Goal: Task Accomplishment & Management: Manage account settings

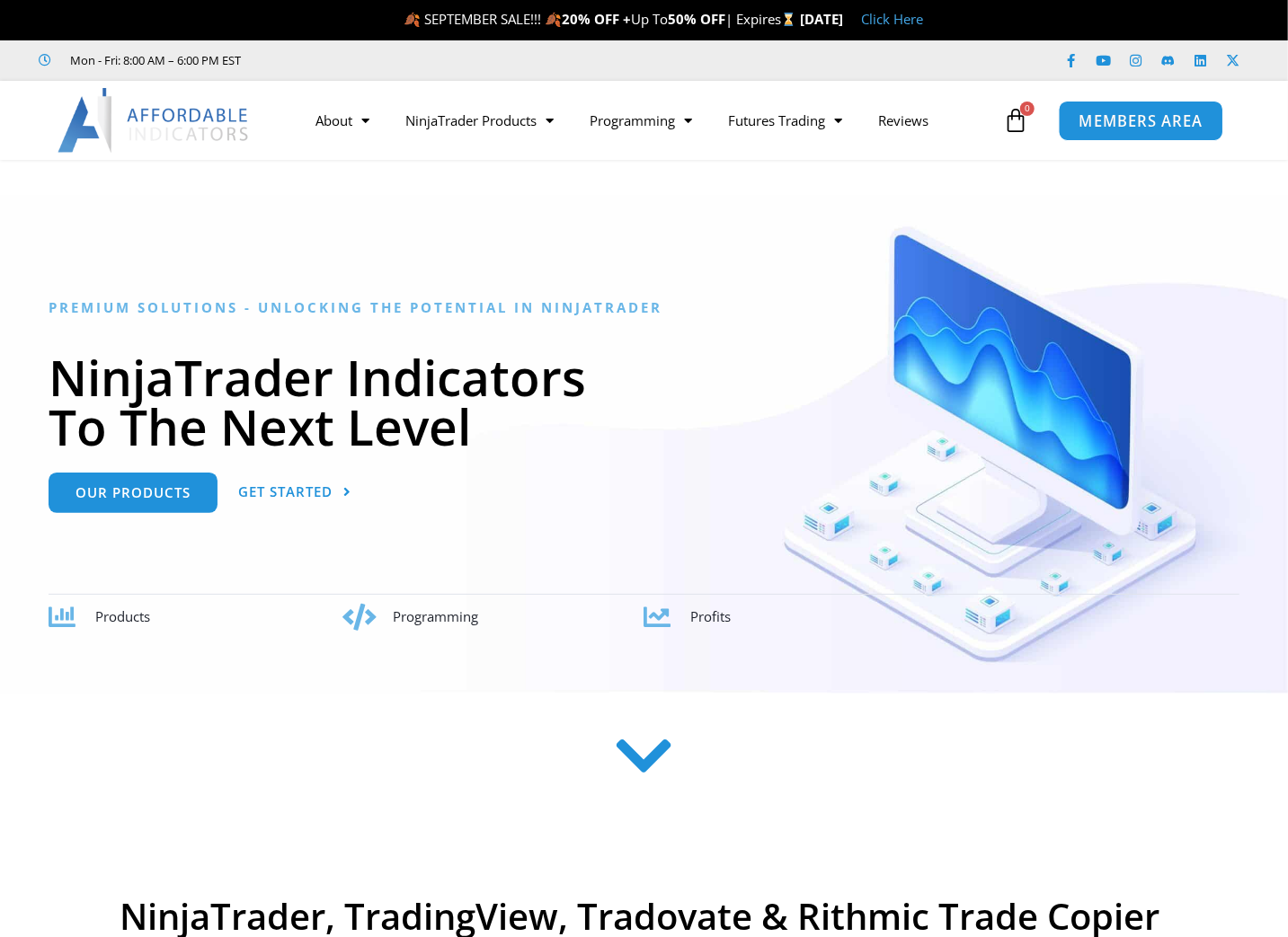
click at [1125, 121] on span "MEMBERS AREA" at bounding box center [1141, 121] width 123 height 16
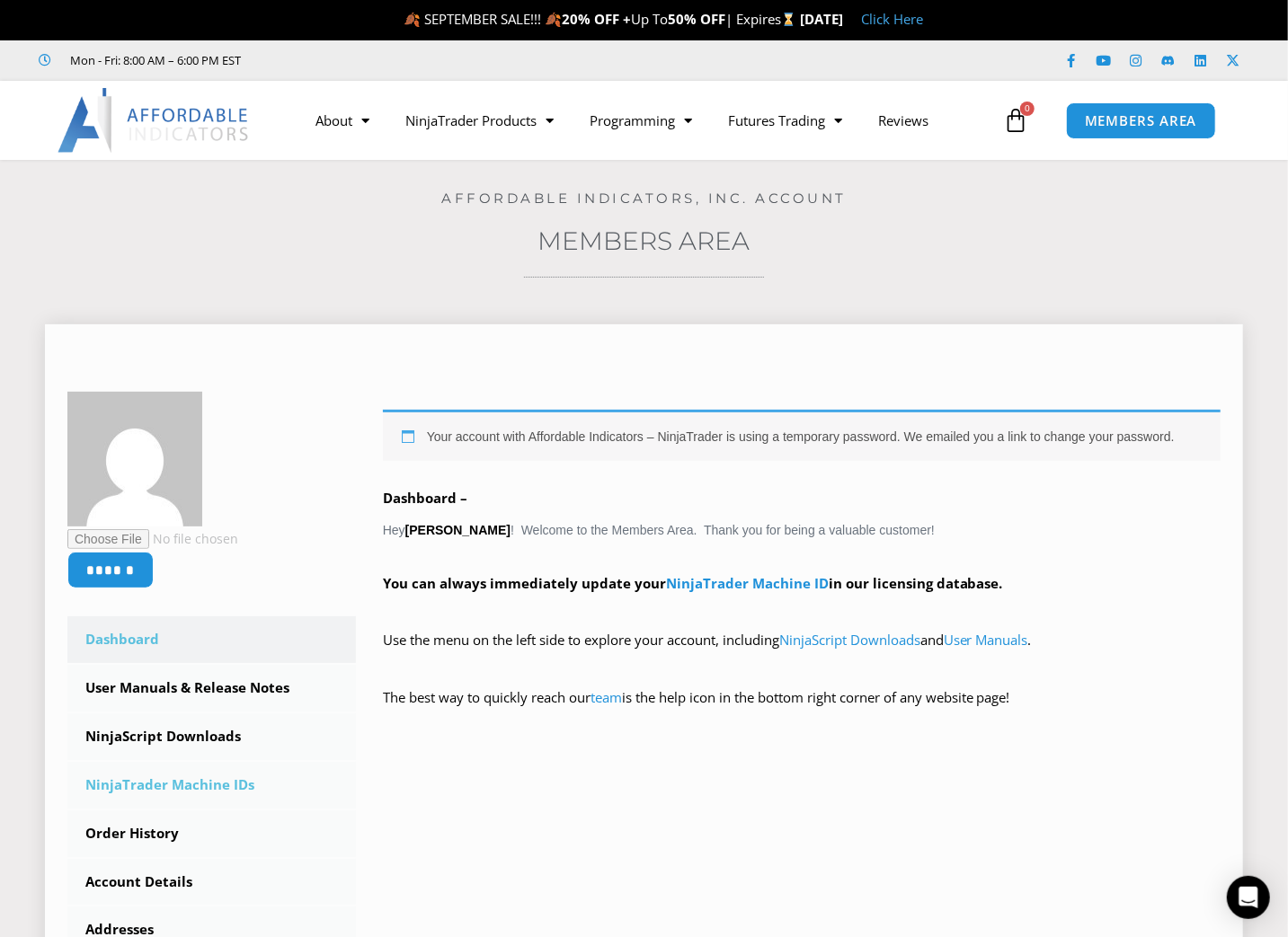
click at [229, 786] on link "NinjaTrader Machine IDs" at bounding box center [212, 786] width 289 height 47
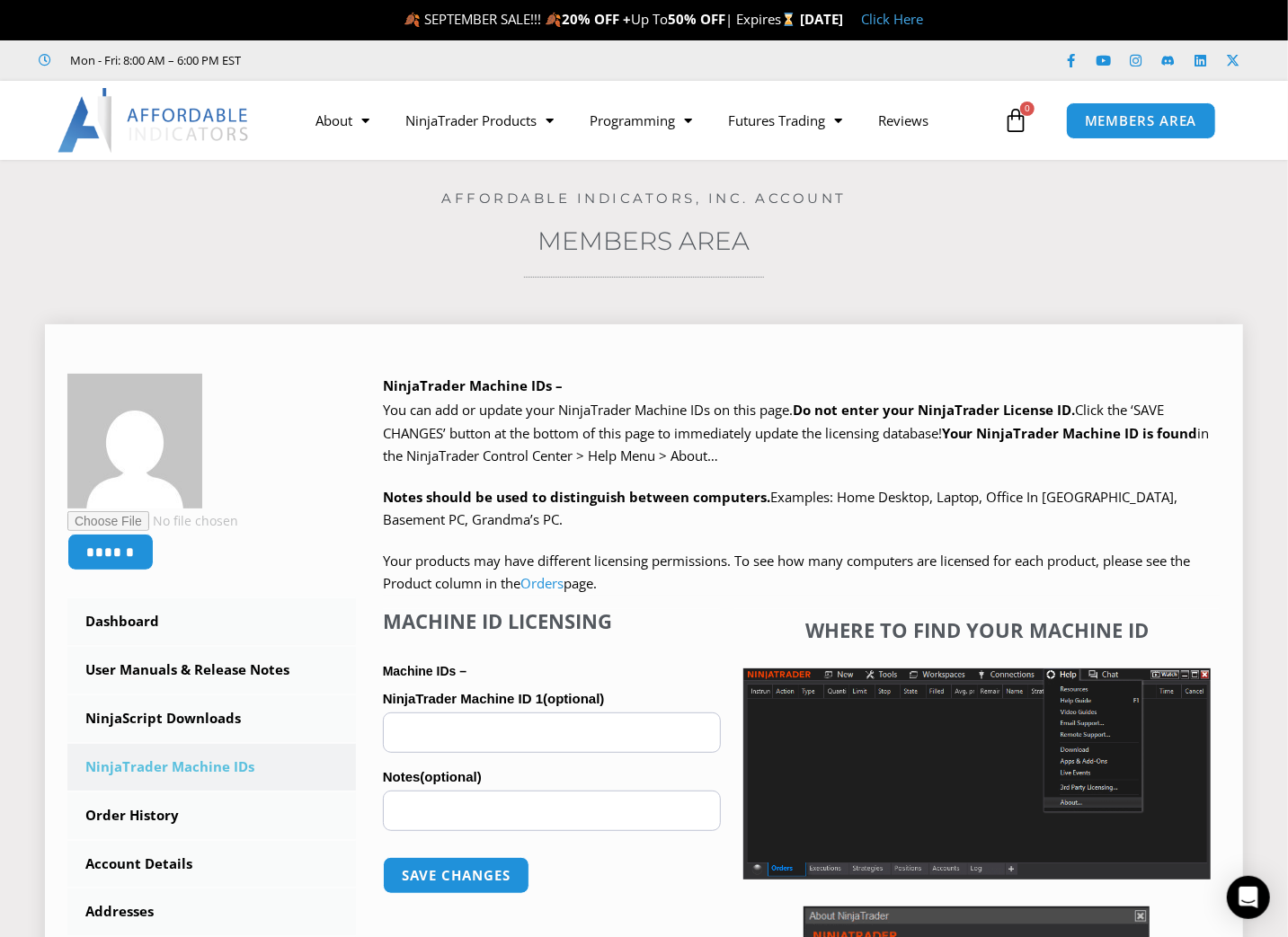
click at [562, 724] on input "NinjaTrader Machine ID 1 (optional)" at bounding box center [552, 732] width 338 height 40
paste input "**********"
type input "**********"
click at [636, 879] on p "Save changes" at bounding box center [552, 875] width 338 height 73
click at [477, 867] on button "Save changes" at bounding box center [456, 875] width 153 height 38
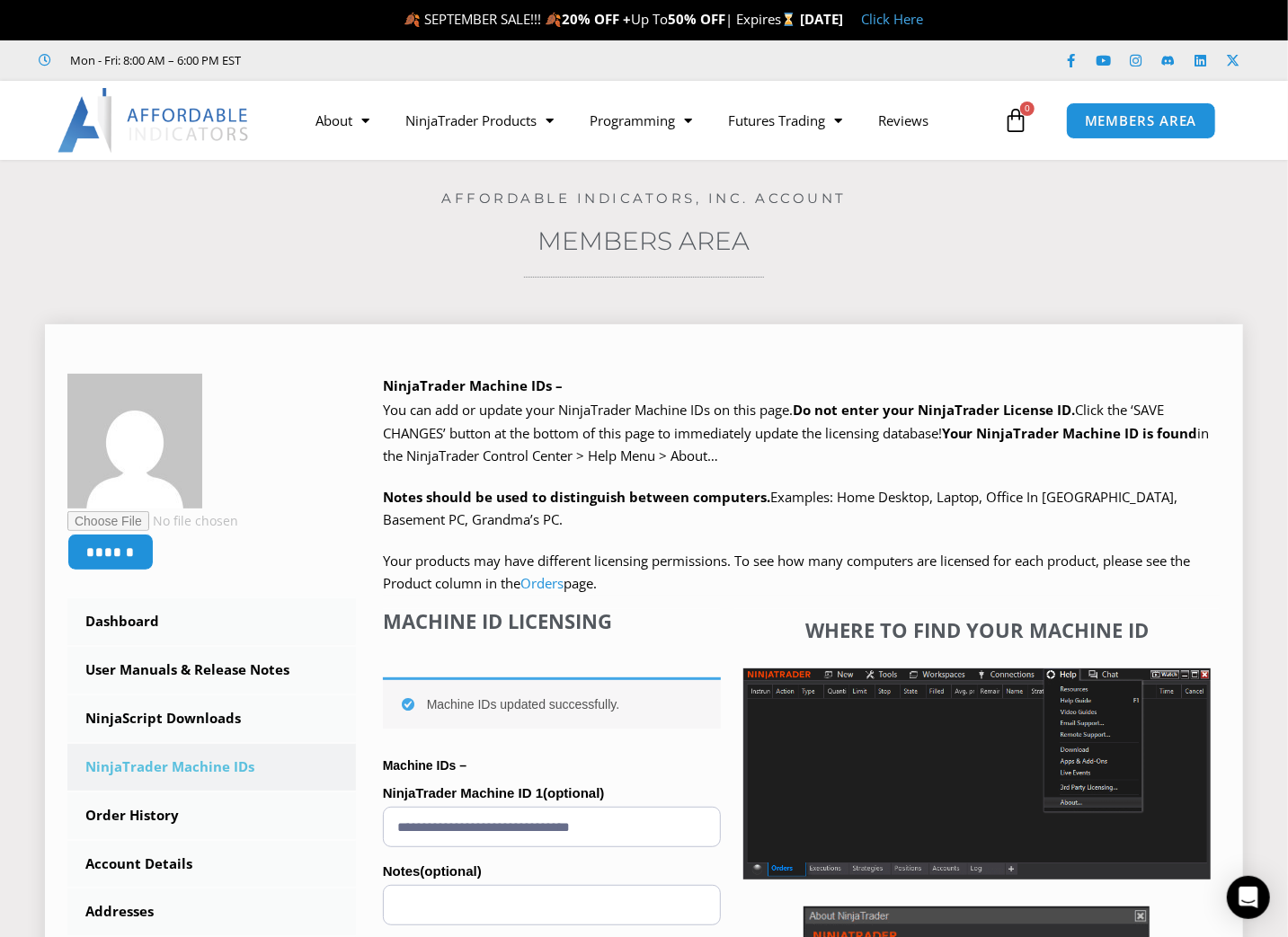
scroll to position [280, 0]
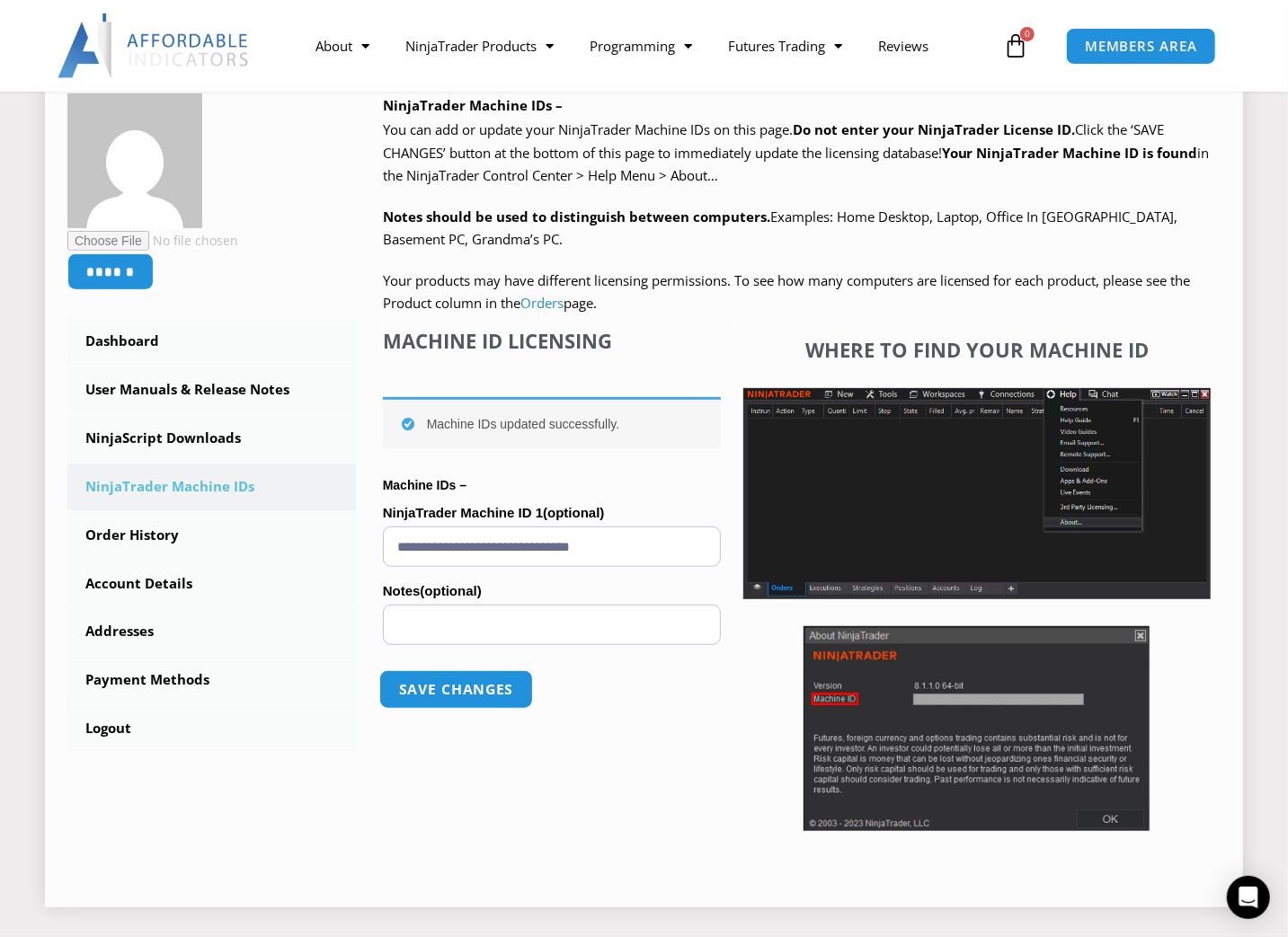
click at [502, 691] on button "Save changes" at bounding box center [456, 689] width 153 height 38
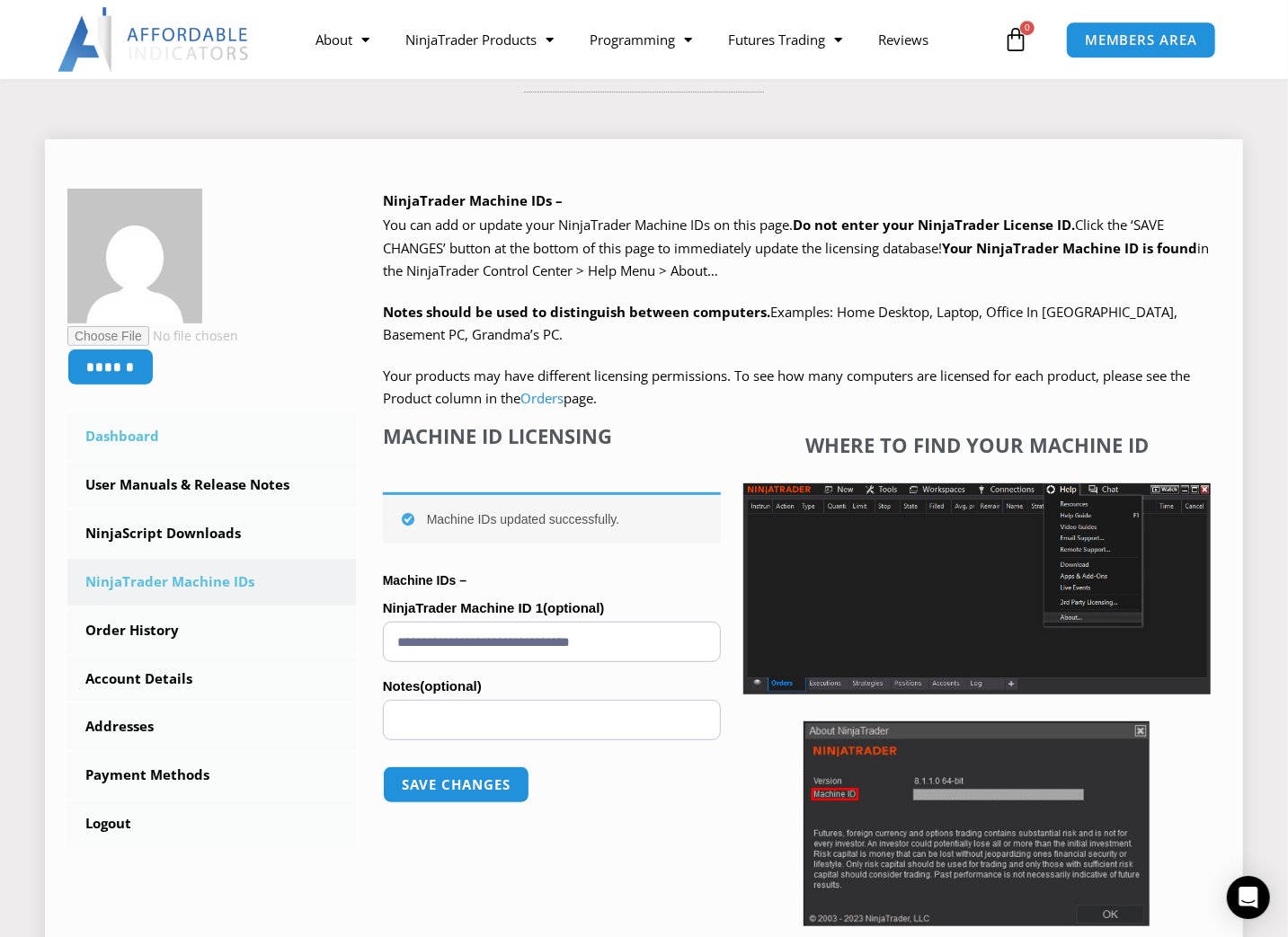
scroll to position [187, 0]
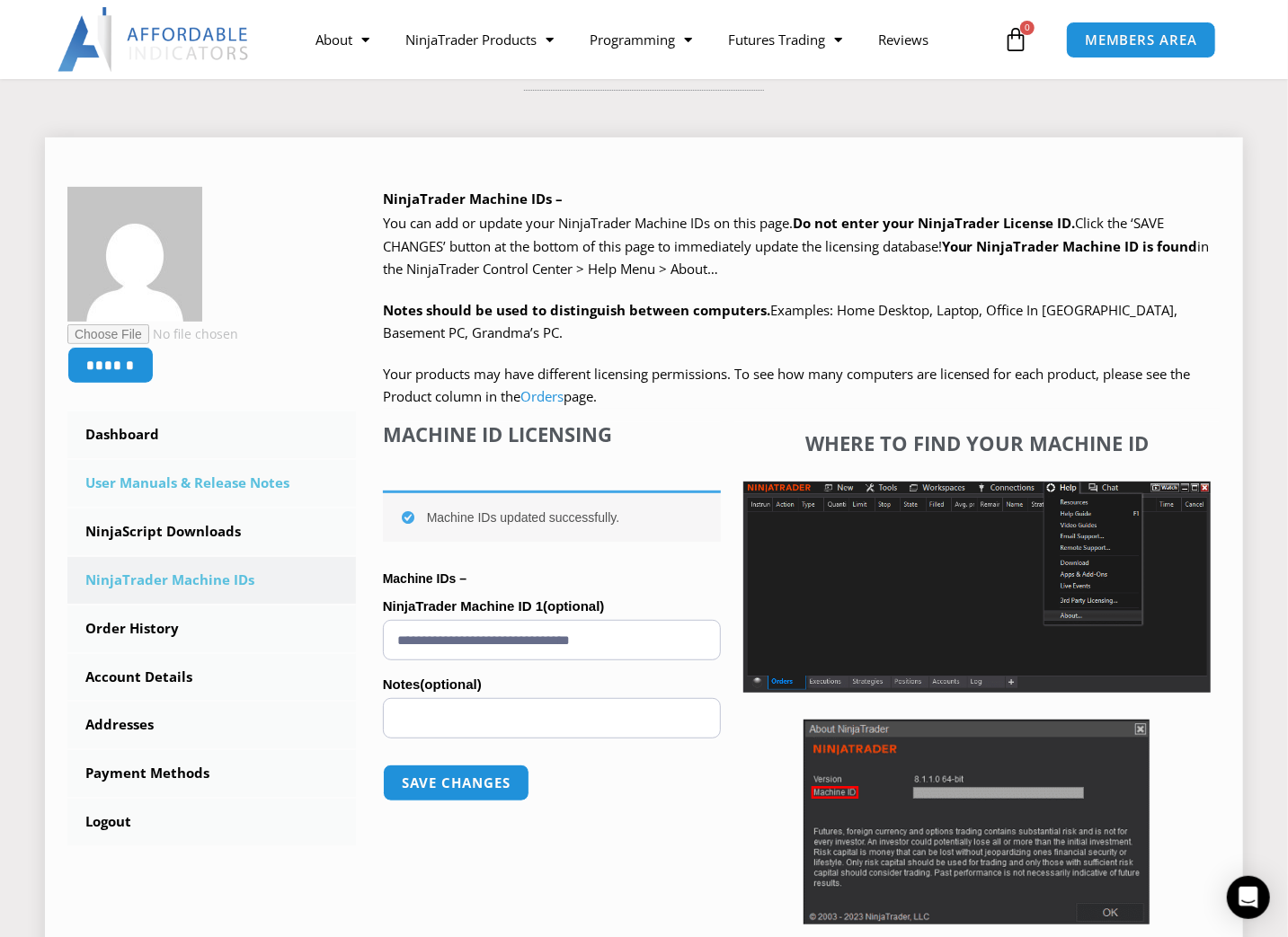
click at [200, 484] on link "User Manuals & Release Notes" at bounding box center [212, 483] width 289 height 47
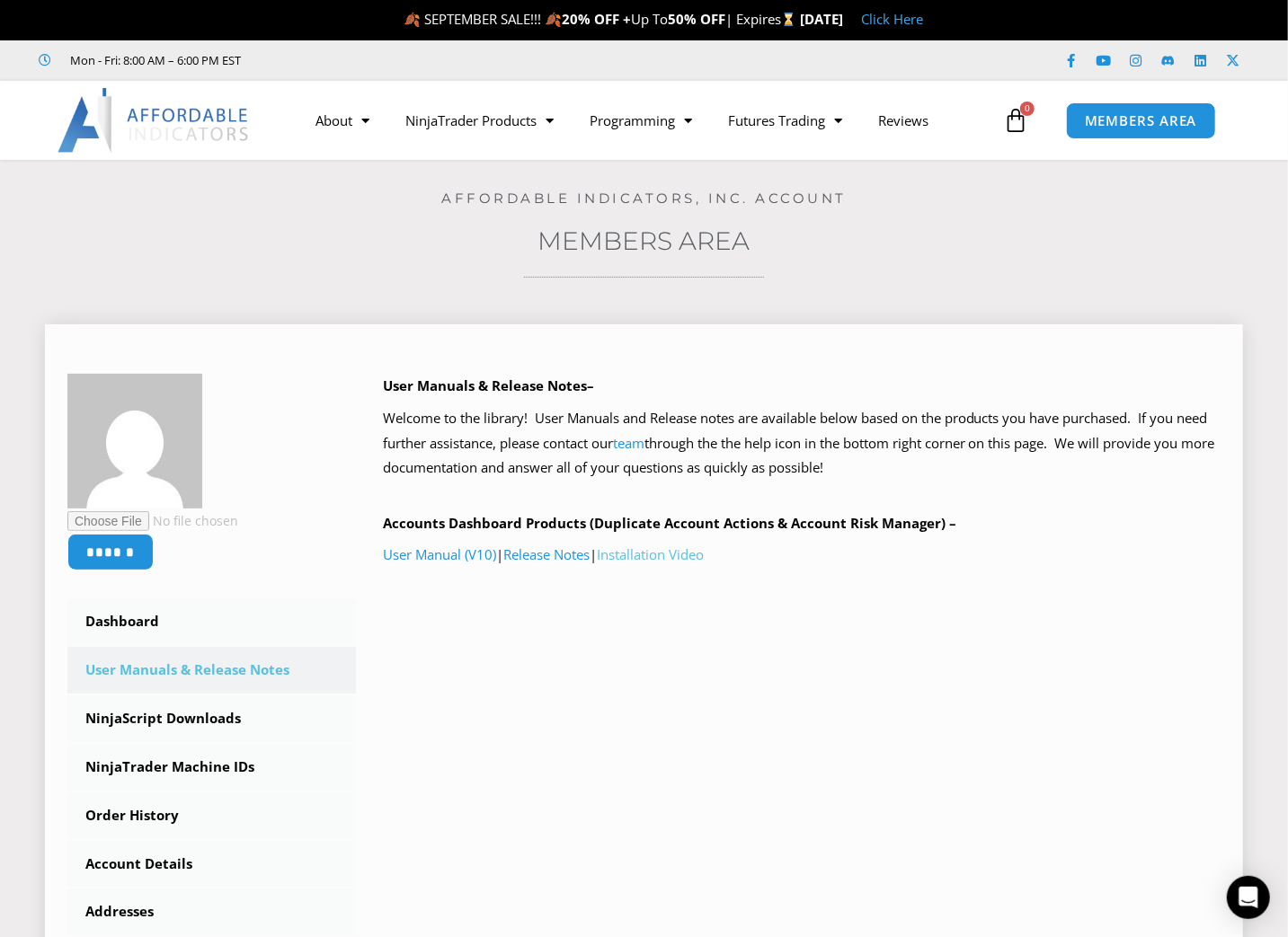
click at [660, 554] on link "Installation Video" at bounding box center [649, 554] width 107 height 18
click at [424, 555] on link "User Manual (V10)" at bounding box center [439, 554] width 113 height 18
click at [213, 722] on link "NinjaScript Downloads" at bounding box center [212, 719] width 289 height 47
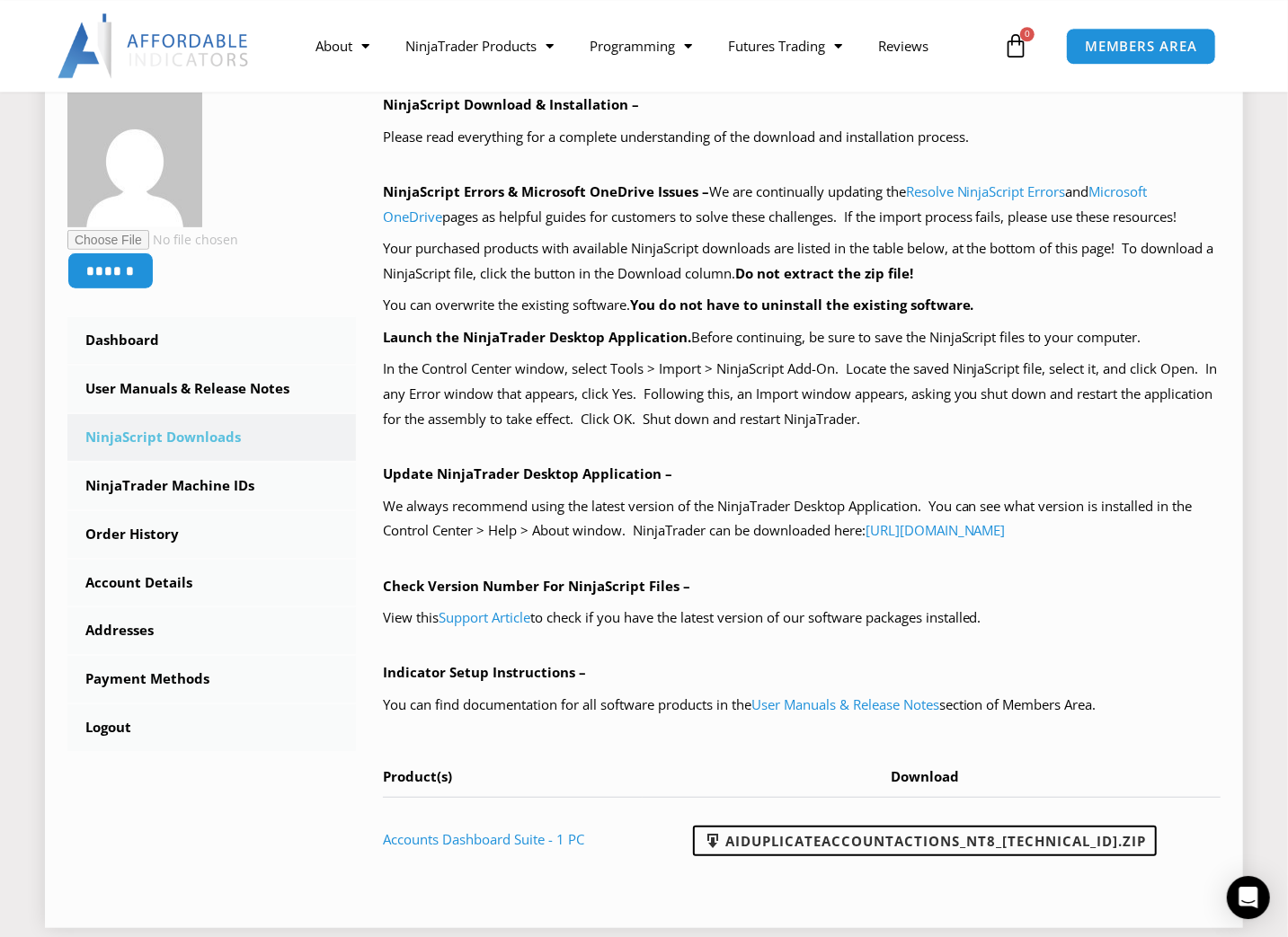
scroll to position [280, 0]
click at [140, 334] on link "Dashboard" at bounding box center [212, 342] width 289 height 47
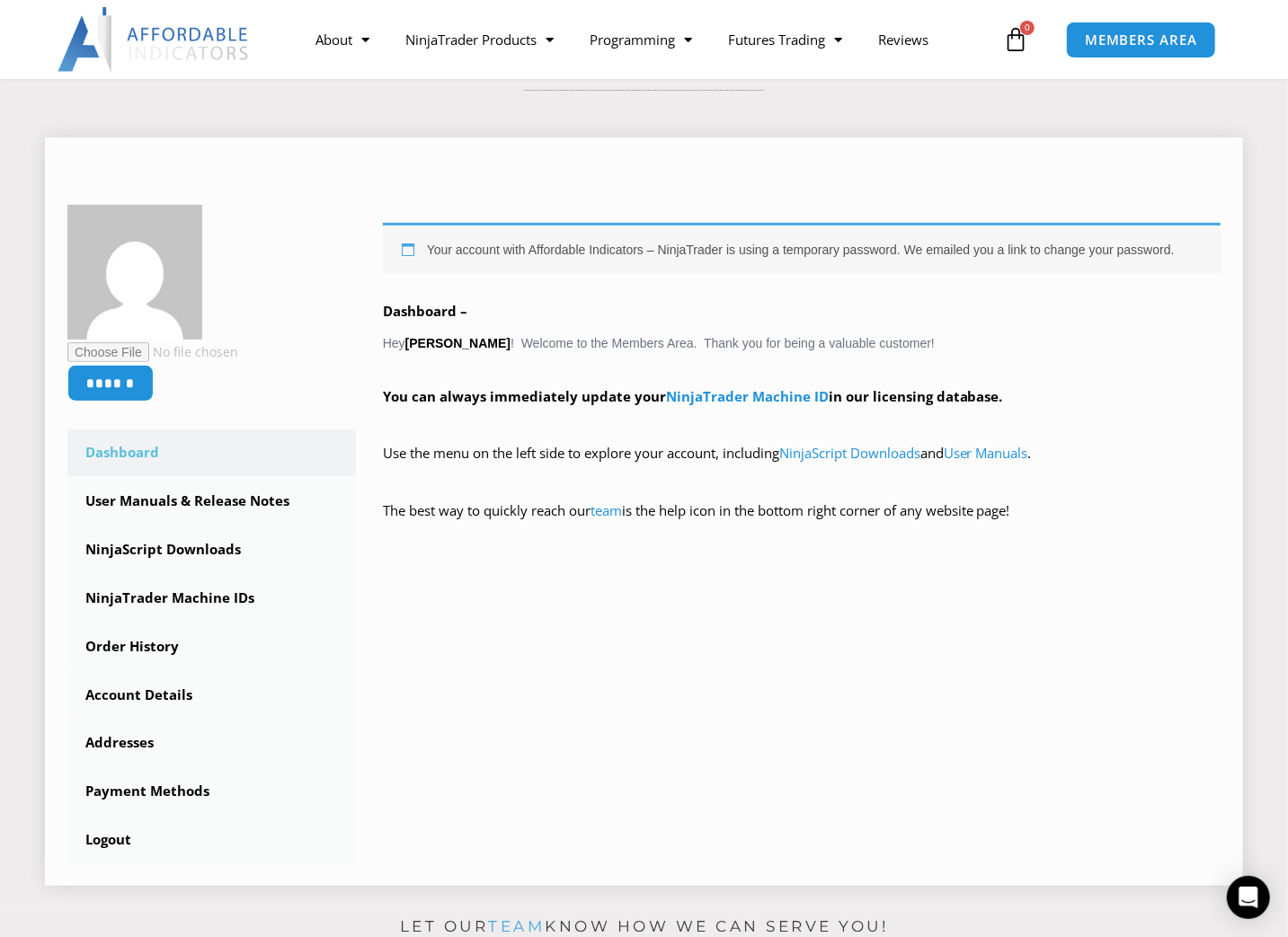
scroll to position [280, 0]
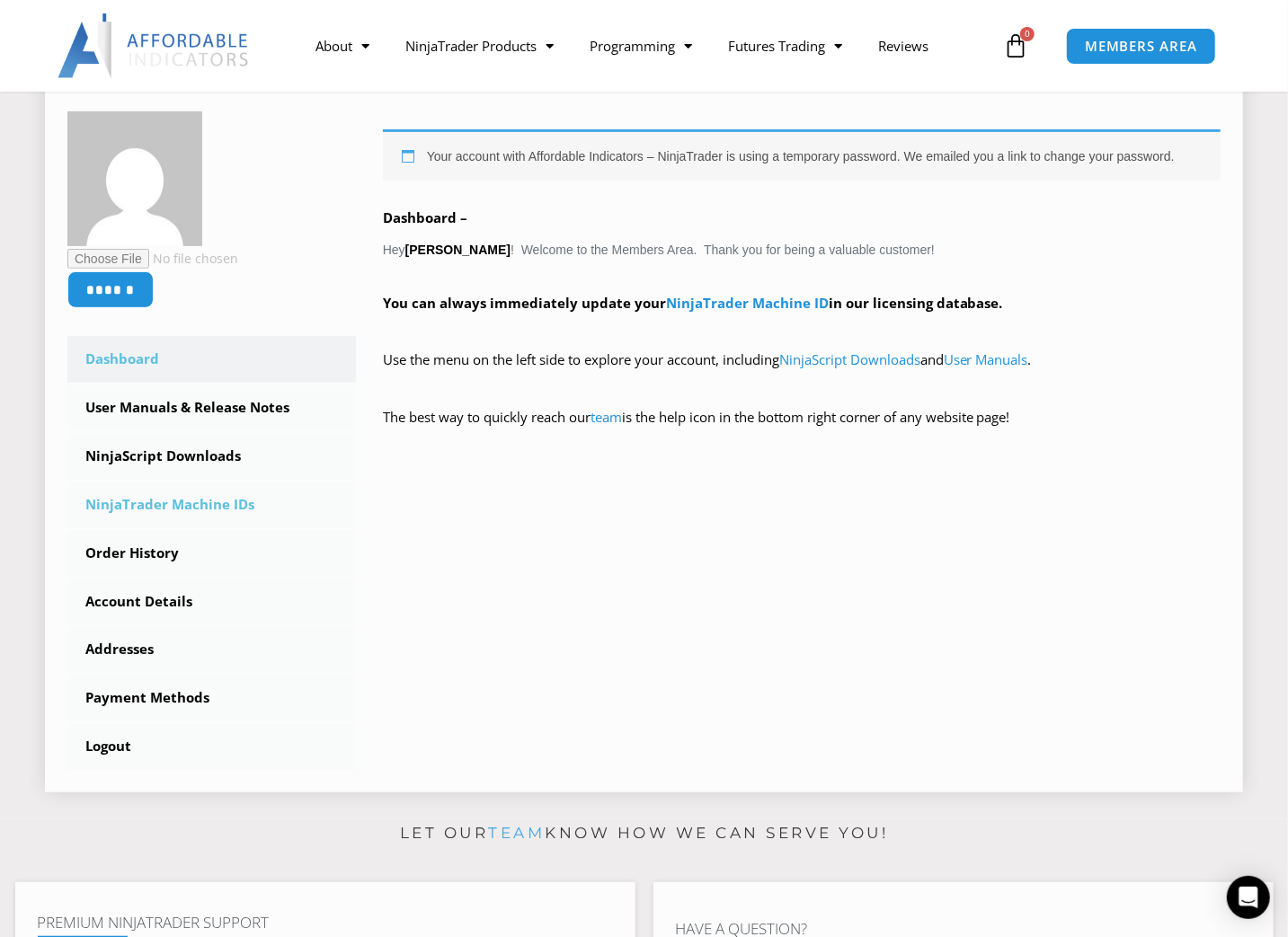
click at [238, 505] on link "NinjaTrader Machine IDs" at bounding box center [212, 505] width 289 height 47
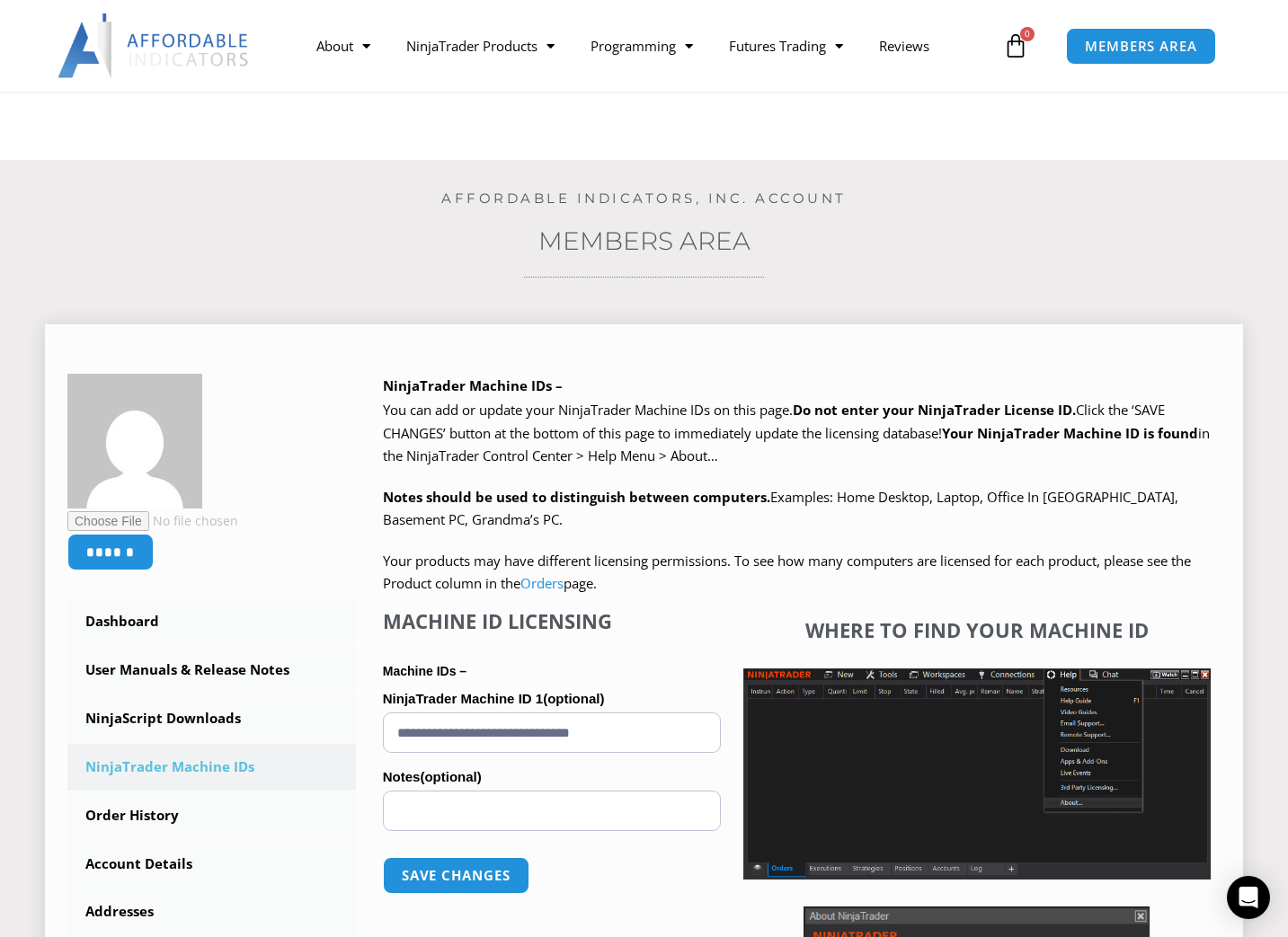
scroll to position [280, 0]
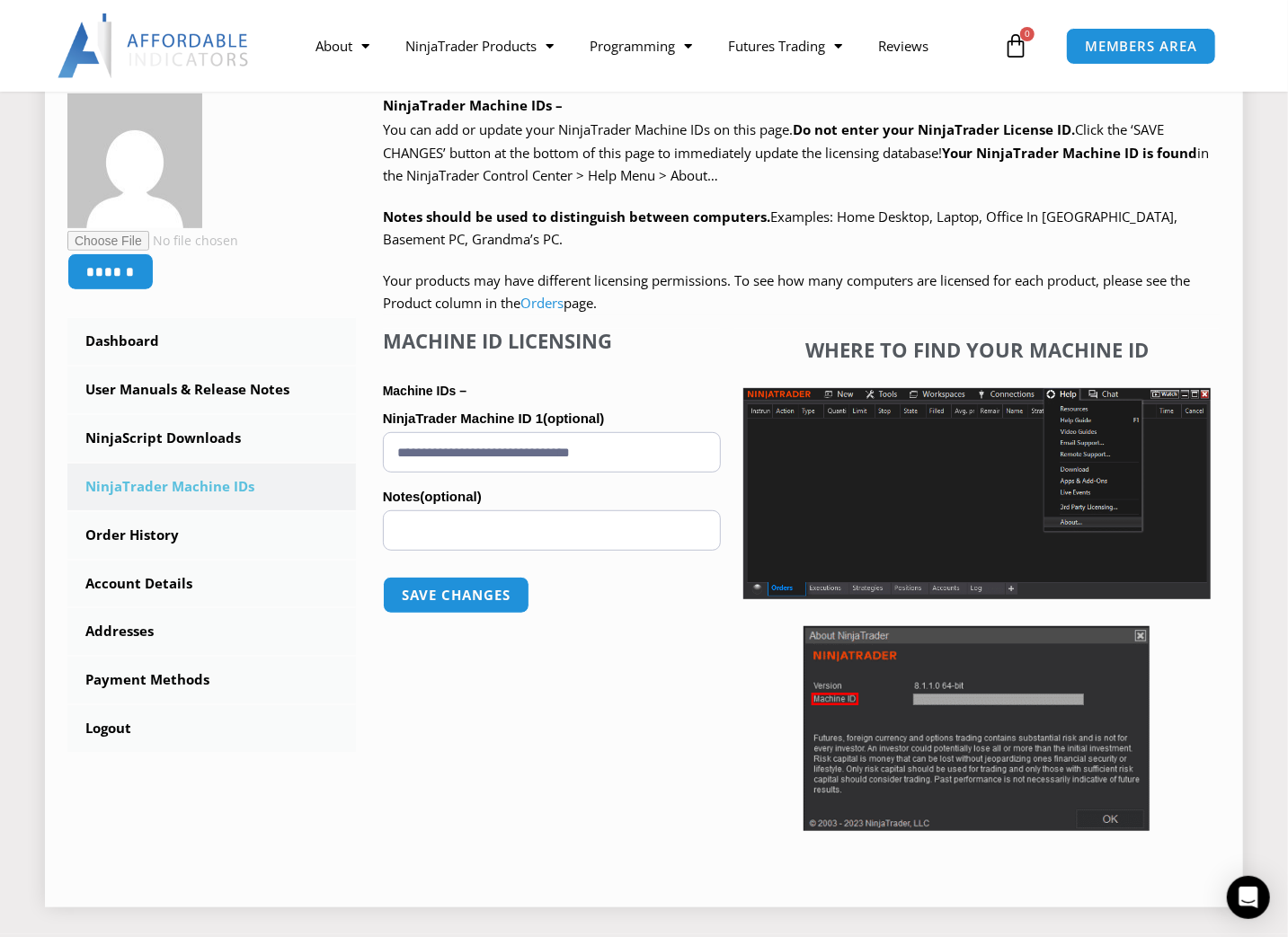
click at [442, 756] on div "**********" at bounding box center [552, 584] width 338 height 512
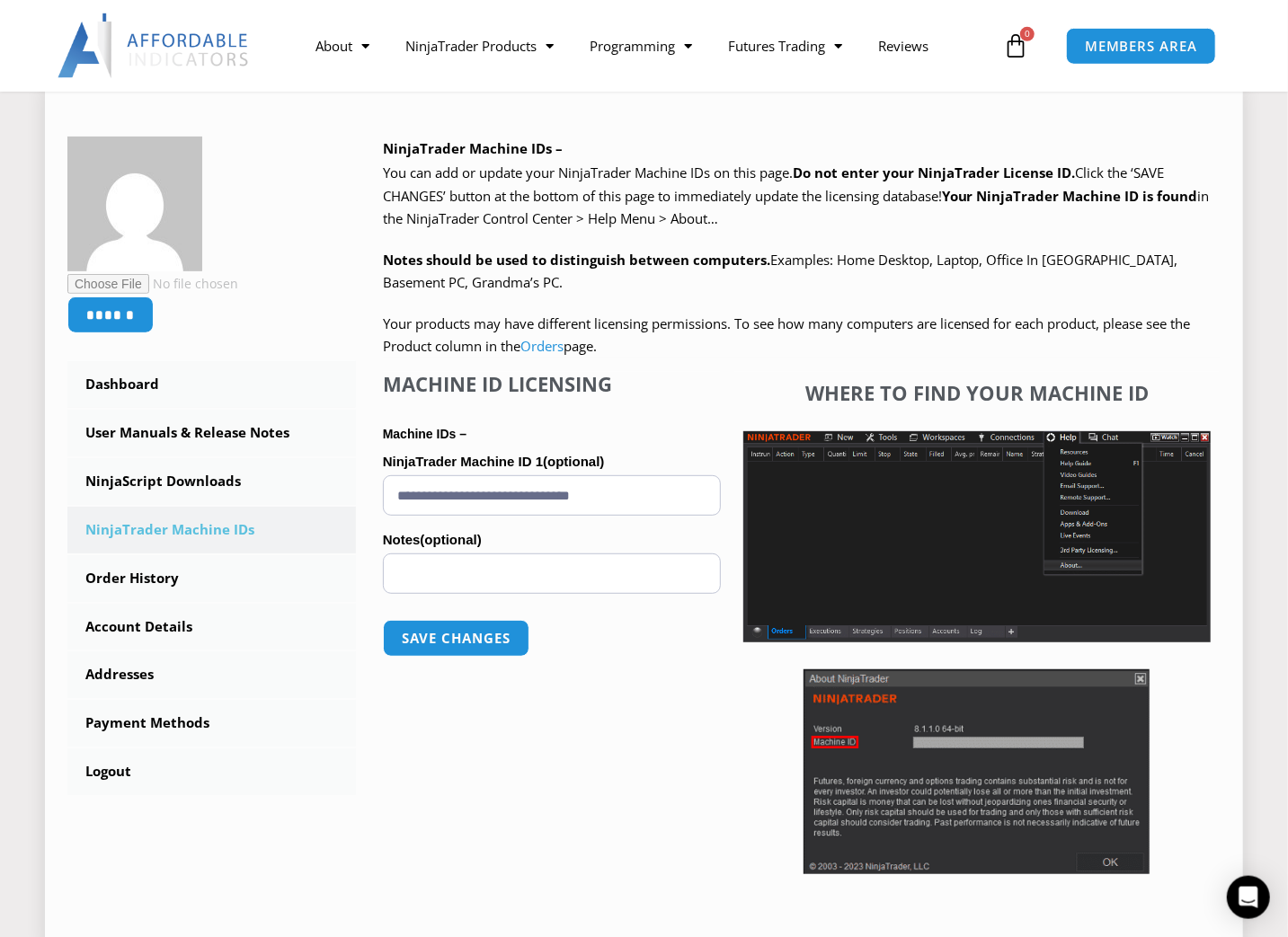
scroll to position [187, 0]
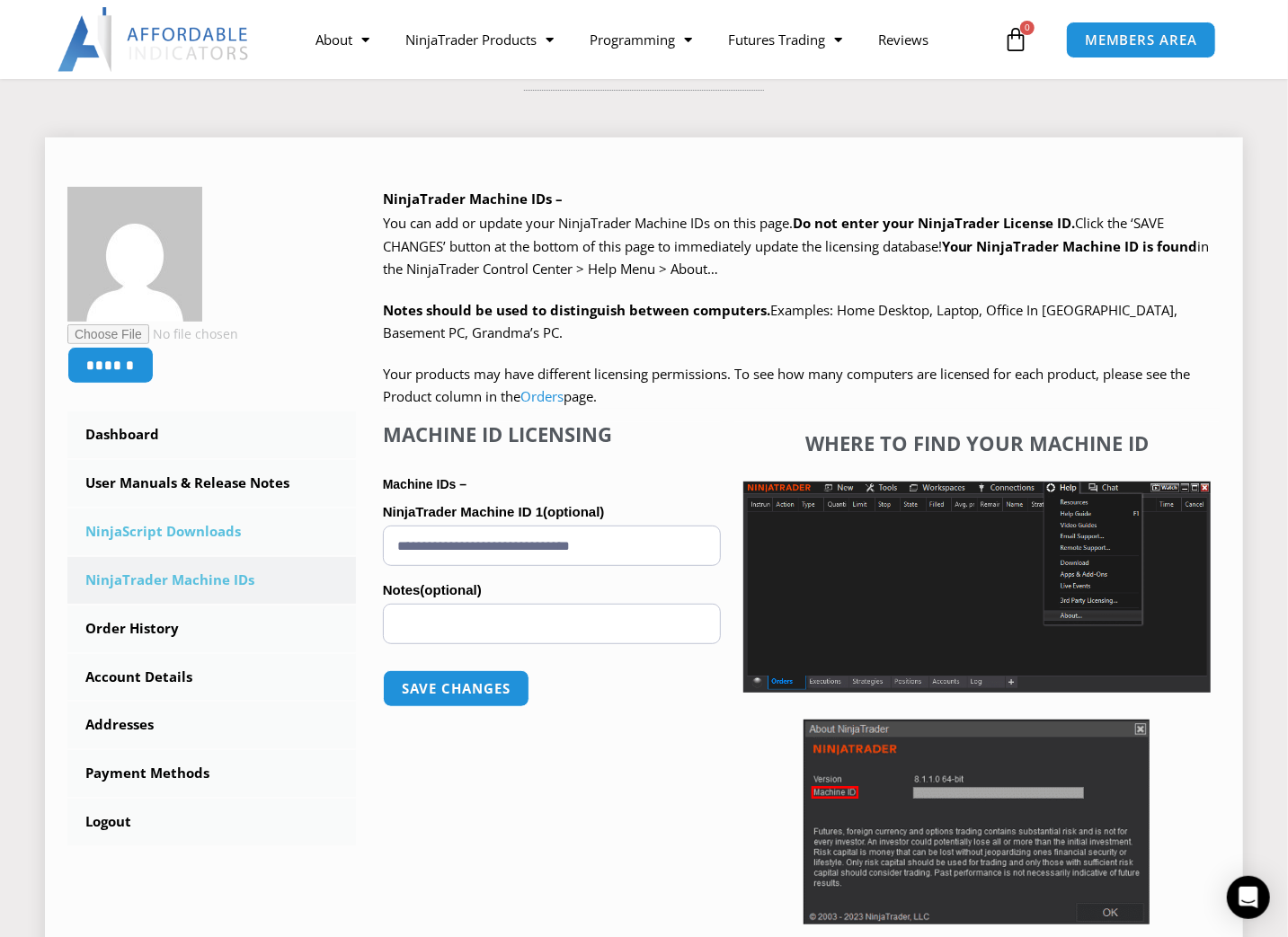
click at [195, 542] on link "NinjaScript Downloads" at bounding box center [212, 532] width 289 height 47
click at [212, 486] on link "User Manuals & Release Notes" at bounding box center [212, 483] width 289 height 47
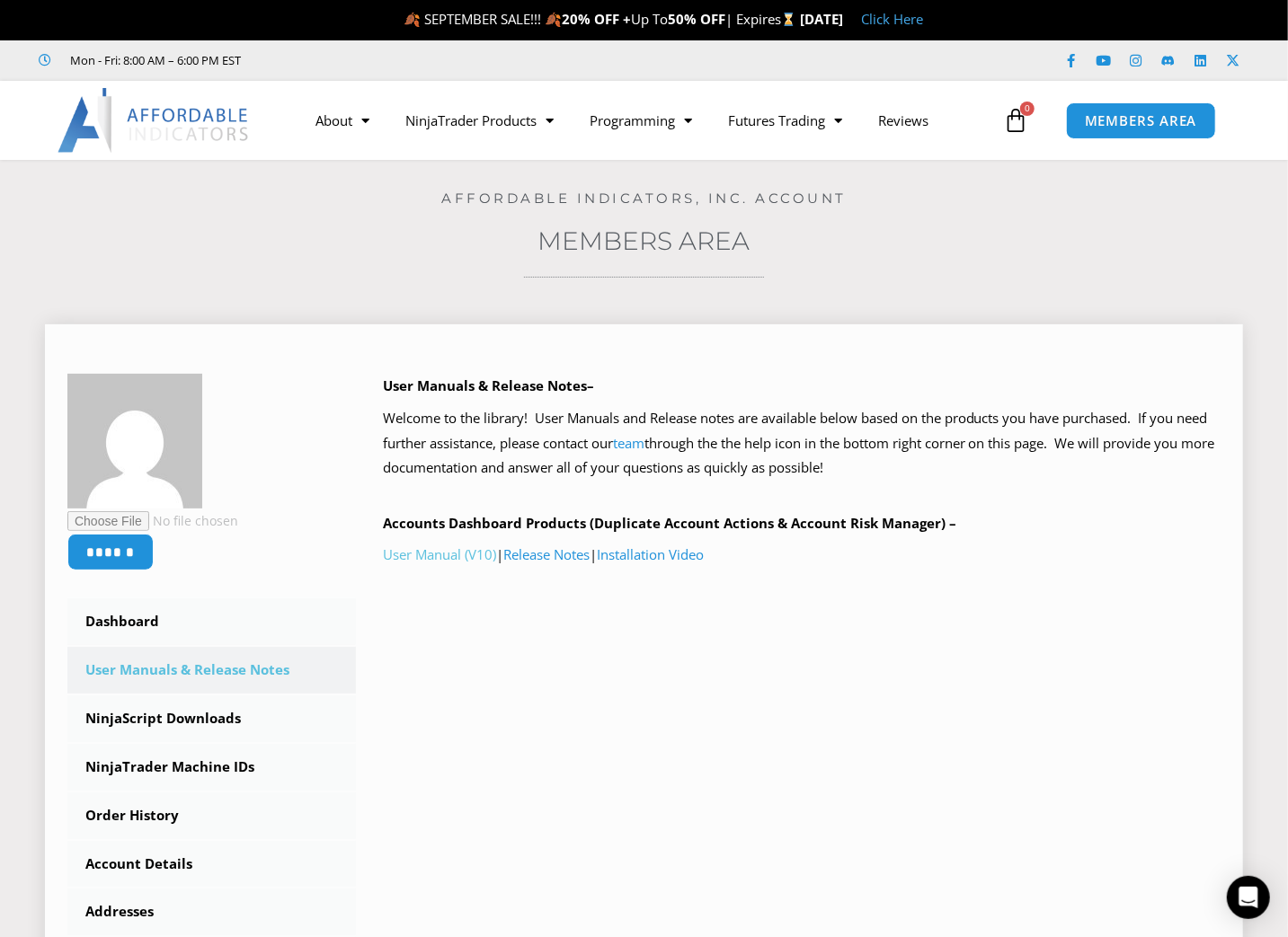
click at [458, 554] on link "User Manual (V10)" at bounding box center [439, 554] width 113 height 18
click at [659, 560] on link "Installation Video" at bounding box center [649, 554] width 107 height 18
